Goal: Information Seeking & Learning: Compare options

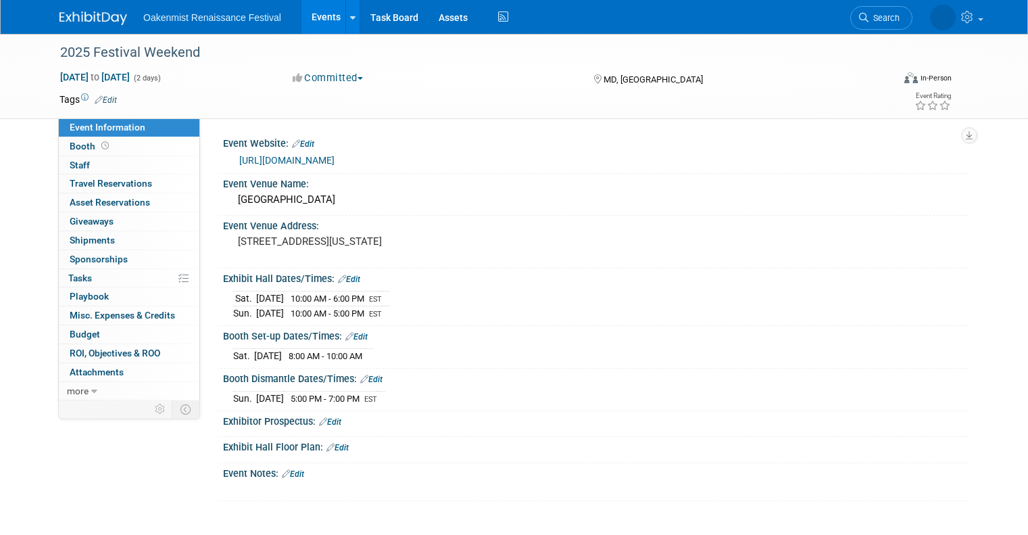
click at [648, 320] on div "Sat. Aug 16, 2025 10:00 AM - 6:00 PM EST Sun. Aug 17, 2025 10:00 AM - 5:00 PM E…" at bounding box center [596, 302] width 746 height 37
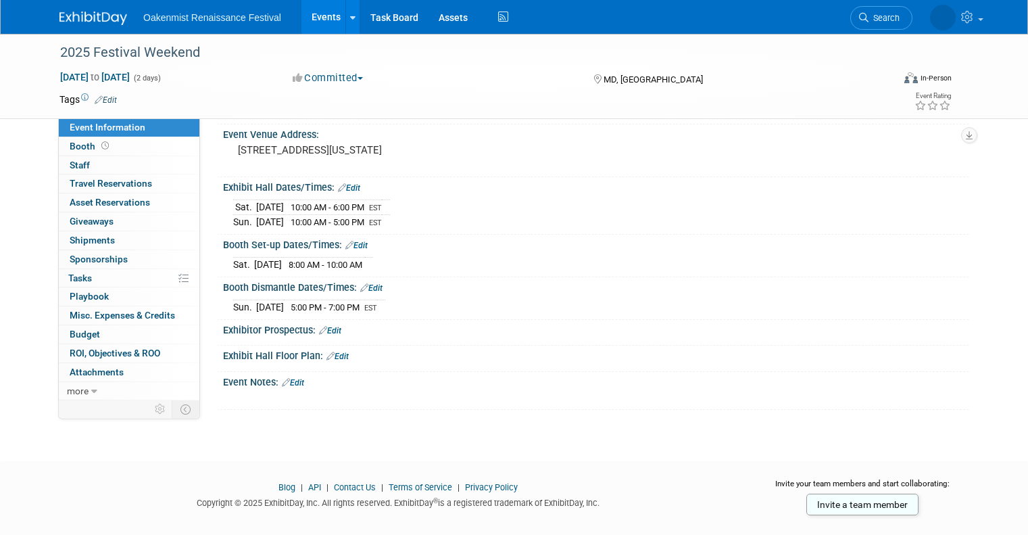
scroll to position [111, 0]
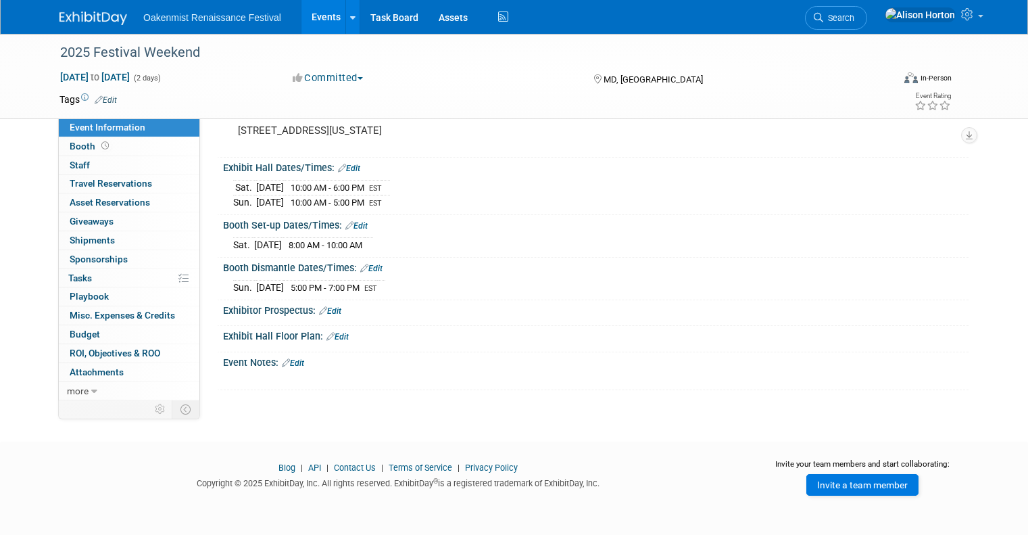
click at [860, 480] on link "Invite a team member" at bounding box center [863, 485] width 112 height 22
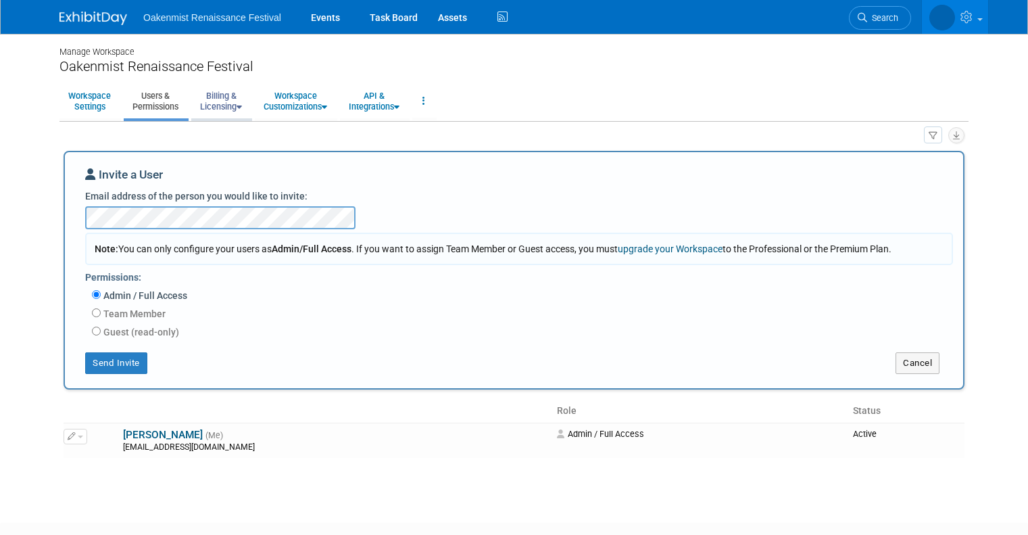
click at [216, 107] on link "Billing & Licensing" at bounding box center [220, 101] width 59 height 33
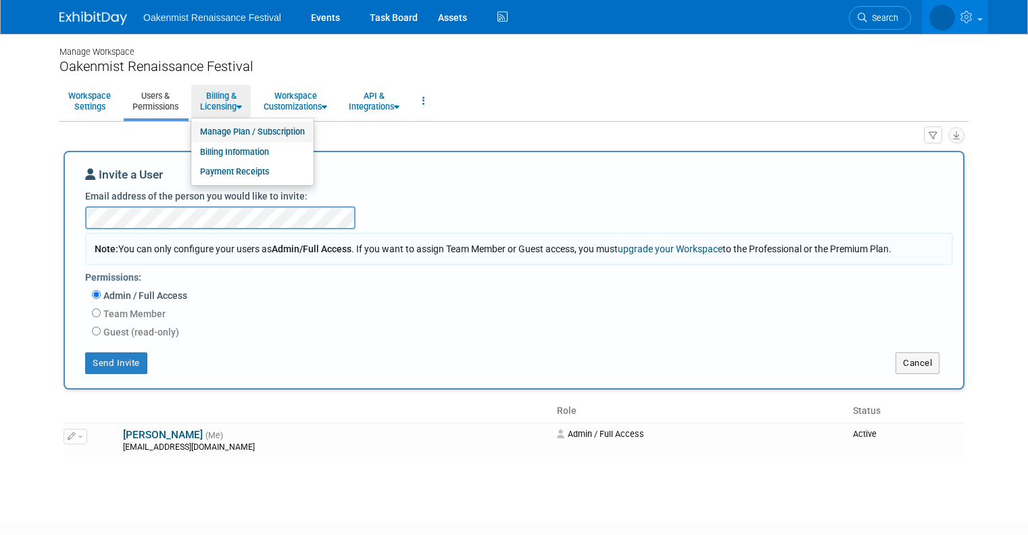
click at [247, 134] on link "Manage Plan / Subscription" at bounding box center [252, 132] width 122 height 20
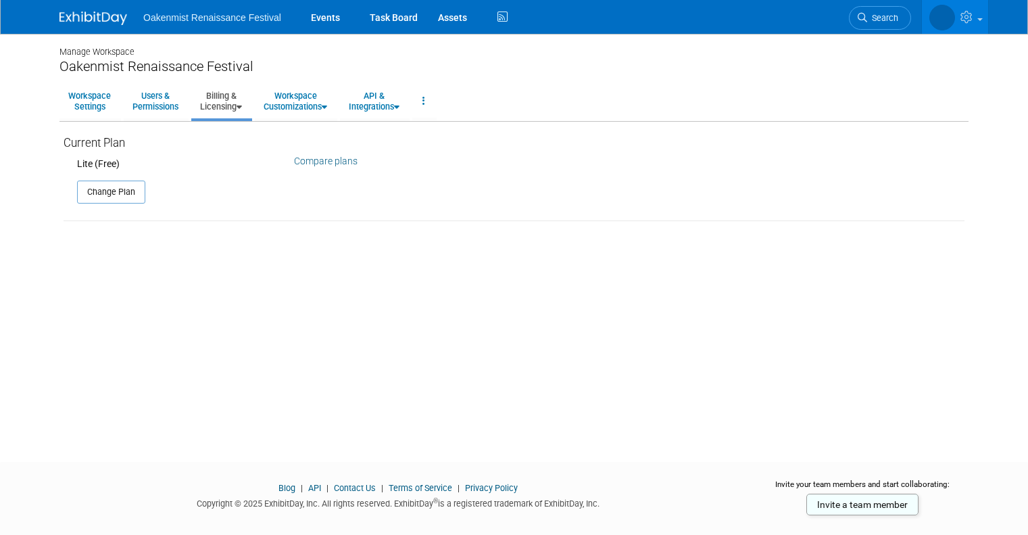
click at [332, 160] on link "Compare plans" at bounding box center [326, 160] width 64 height 11
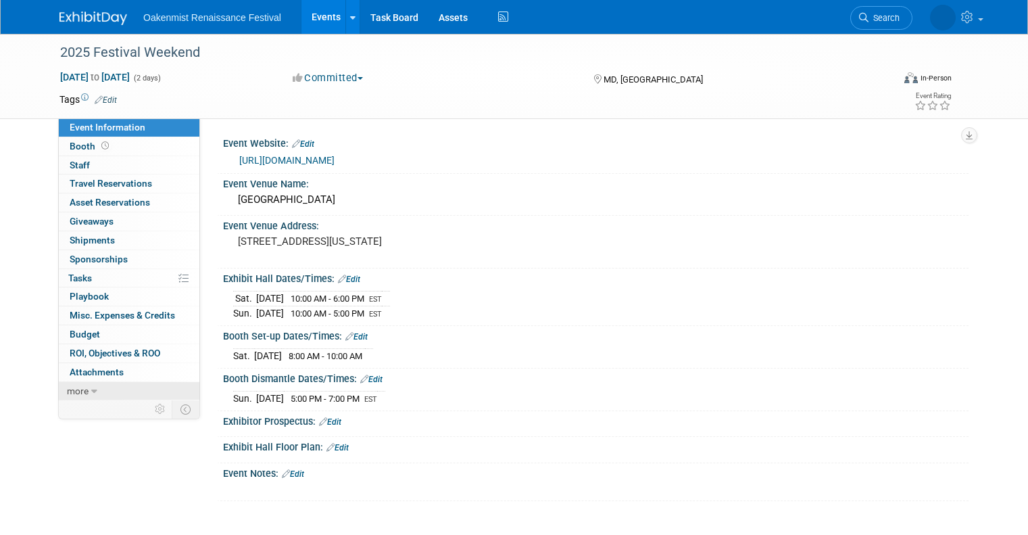
click at [91, 389] on icon at bounding box center [94, 391] width 6 height 9
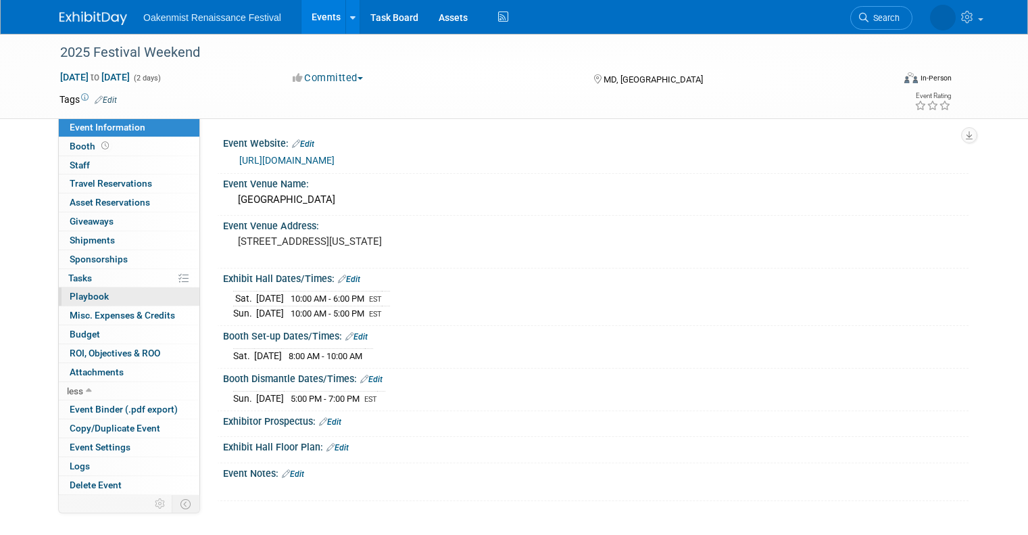
click at [101, 294] on link "0 Playbook 0" at bounding box center [129, 296] width 141 height 18
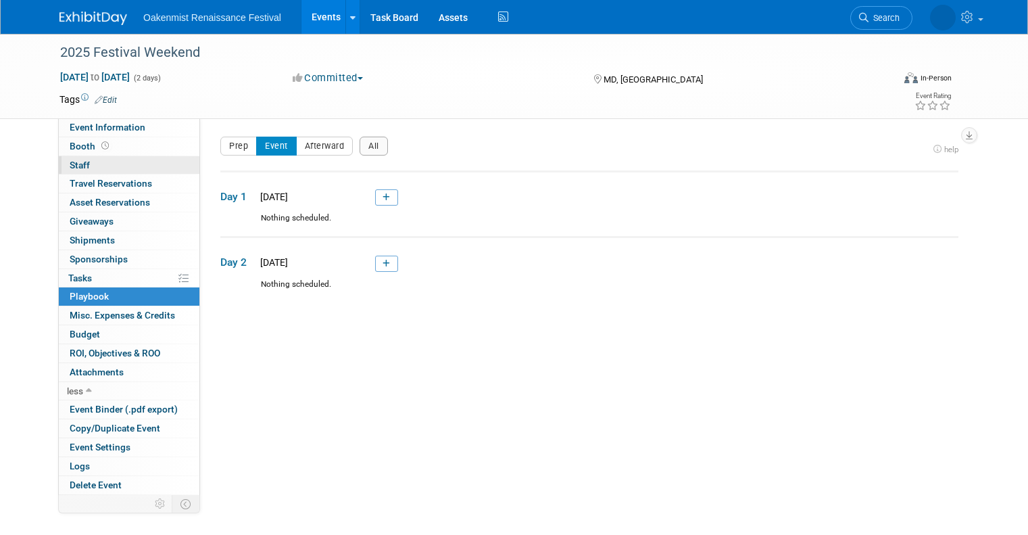
click at [78, 165] on span "Staff 0" at bounding box center [80, 165] width 20 height 11
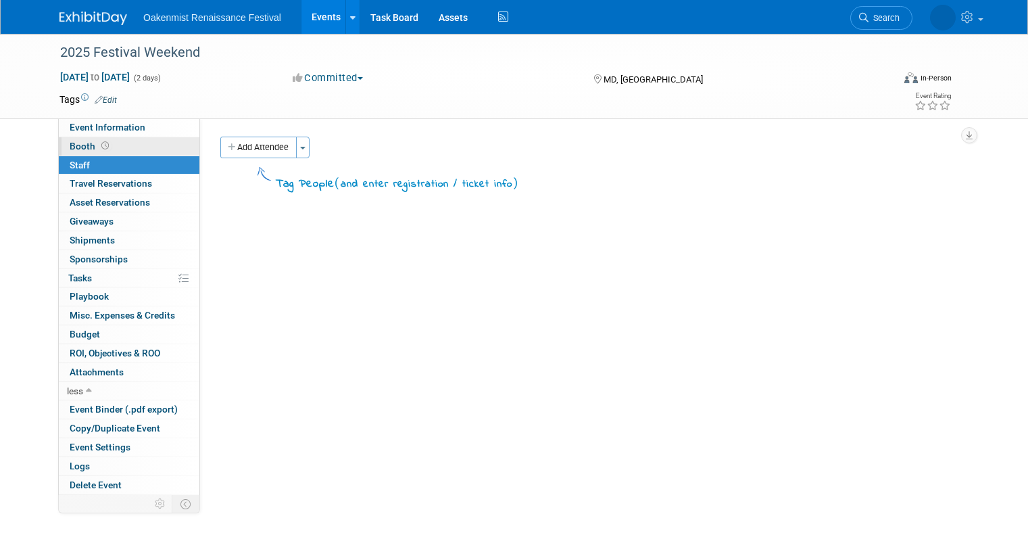
click at [71, 149] on span "Booth" at bounding box center [91, 146] width 42 height 11
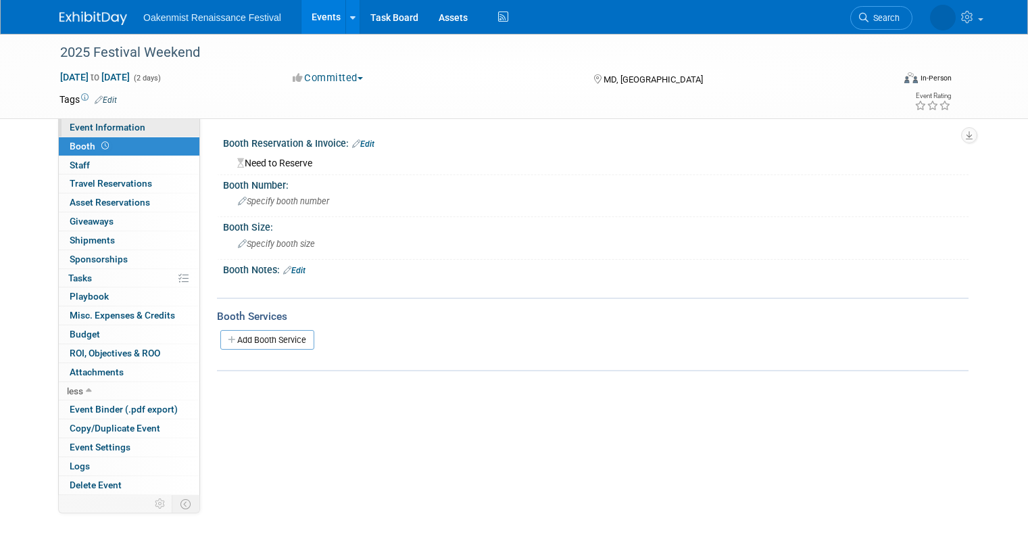
click at [82, 127] on span "Event Information" at bounding box center [108, 127] width 76 height 11
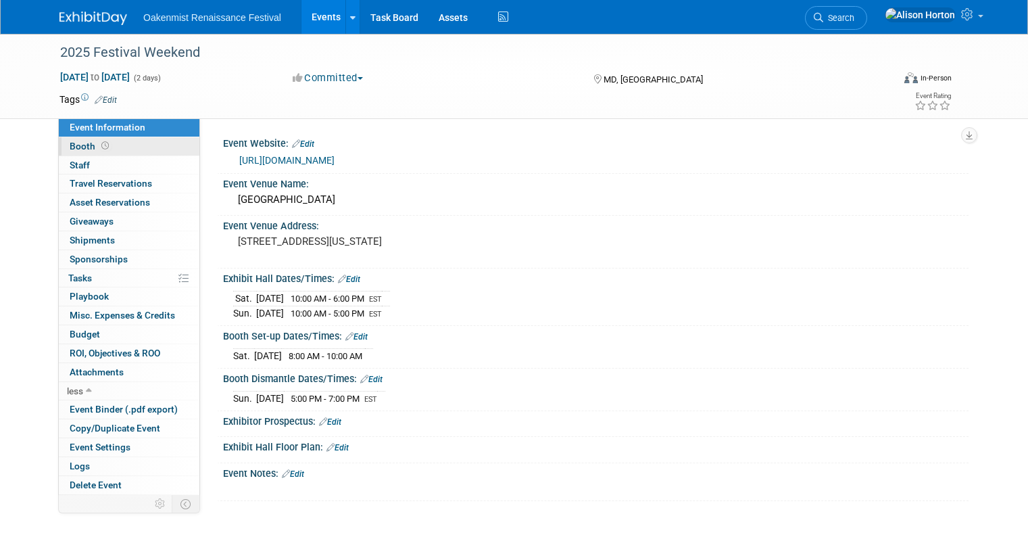
click at [99, 149] on span at bounding box center [105, 146] width 13 height 10
